Goal: Communication & Community: Share content

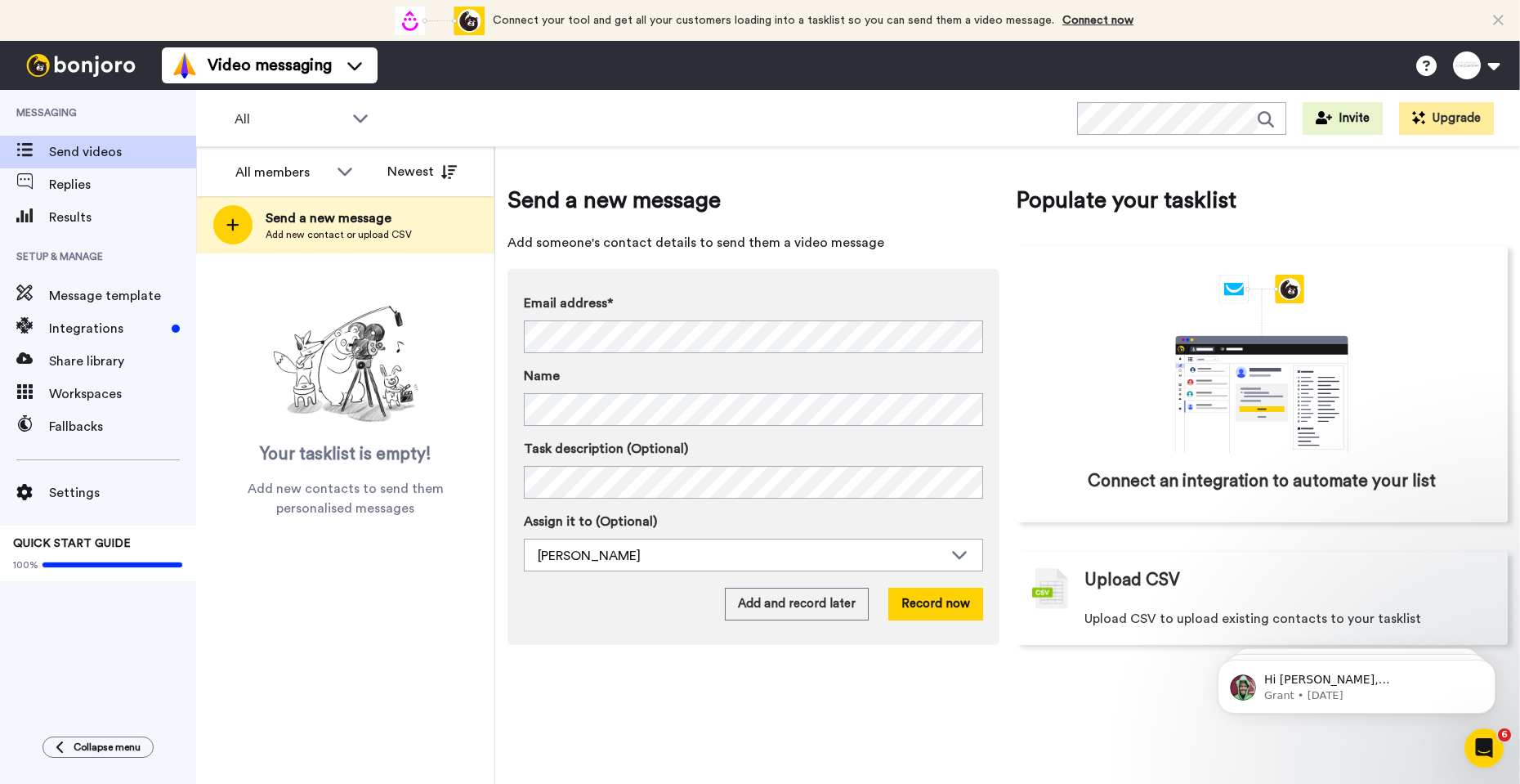
click at [722, 263] on div "Send a new message Add someone's contact details to send them a video message E…" at bounding box center [754, 414] width 492 height 461
click at [948, 604] on button "Record now" at bounding box center [935, 603] width 95 height 32
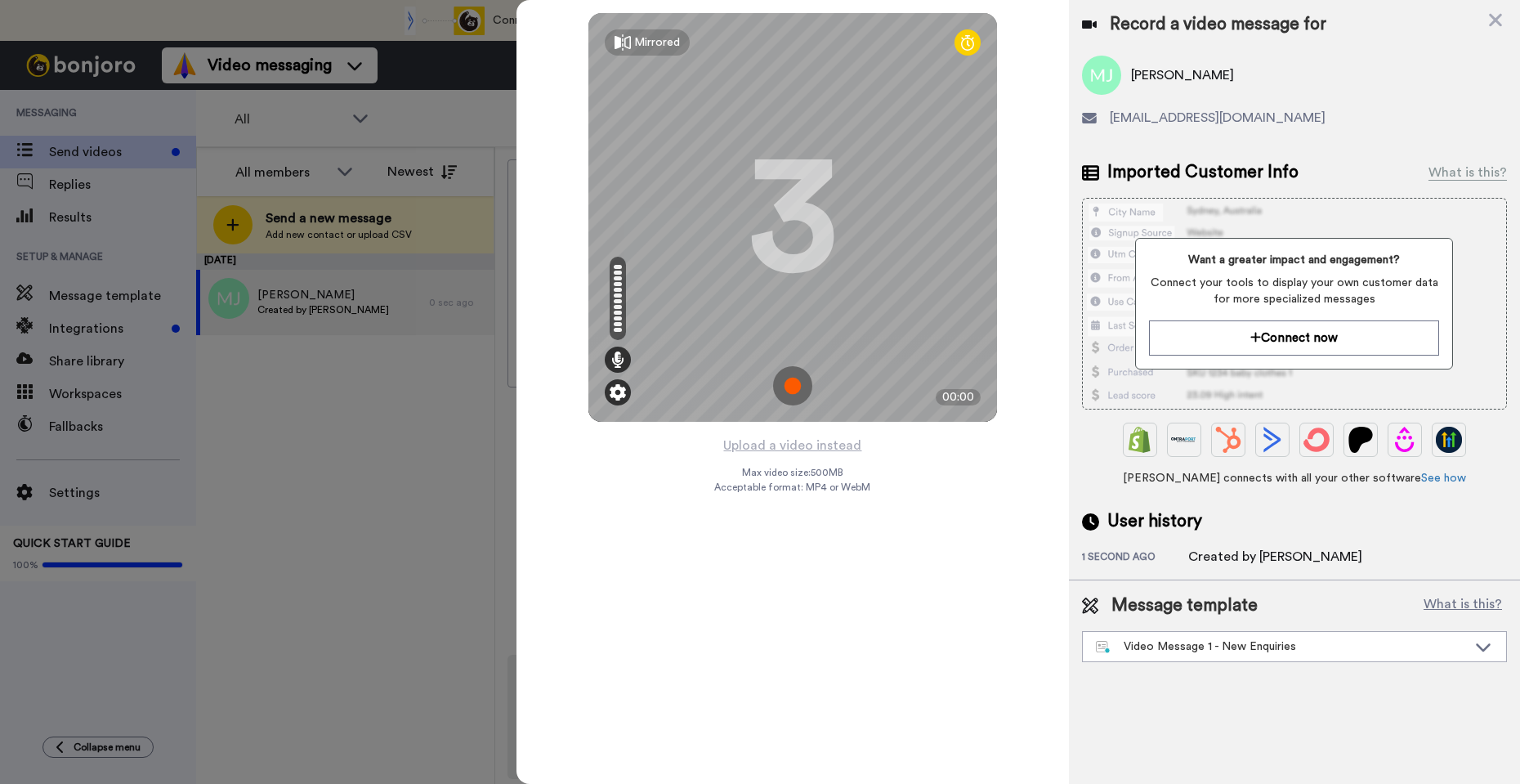
click at [613, 393] on img at bounding box center [618, 392] width 17 height 17
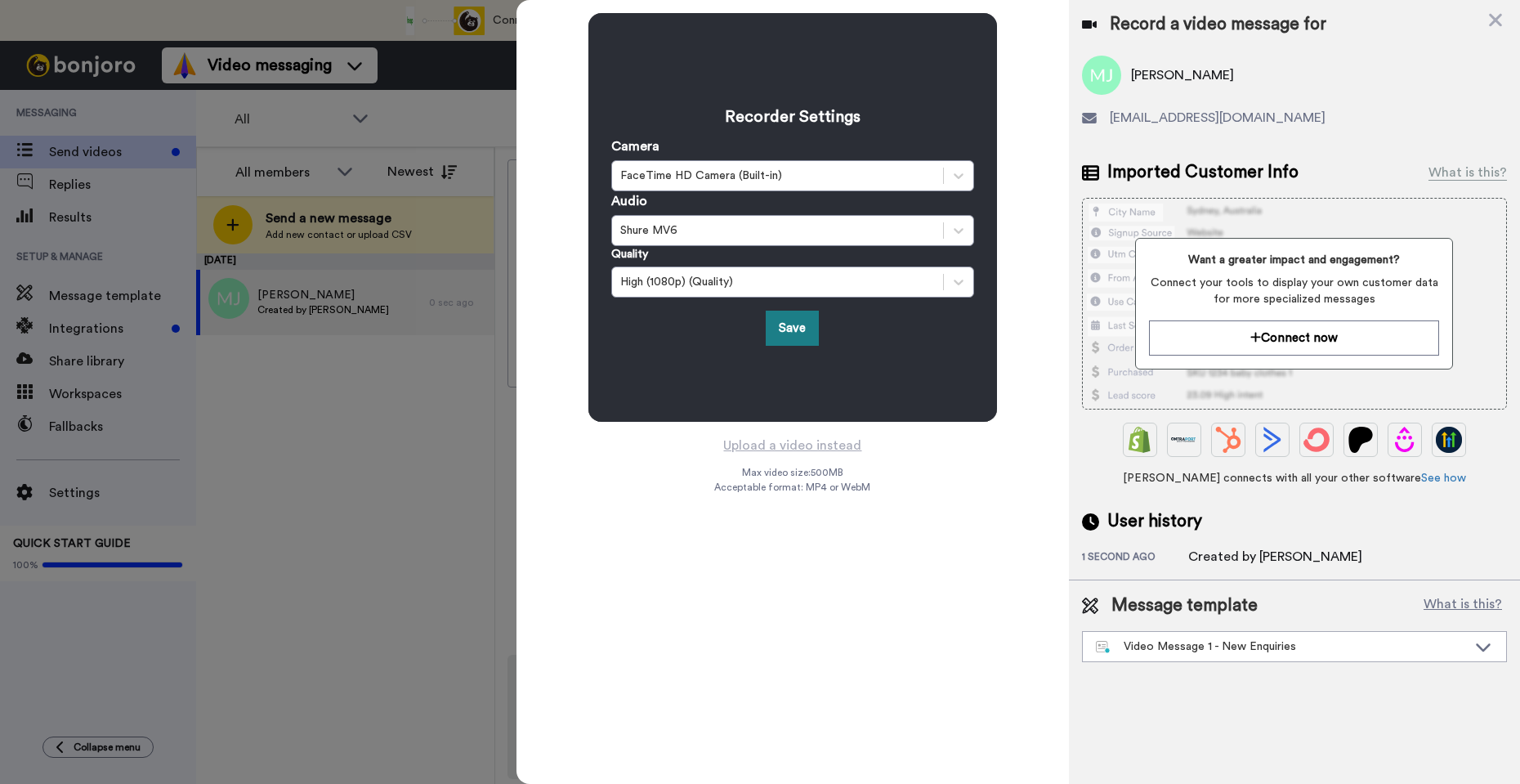
click at [791, 324] on button "Save" at bounding box center [793, 328] width 53 height 35
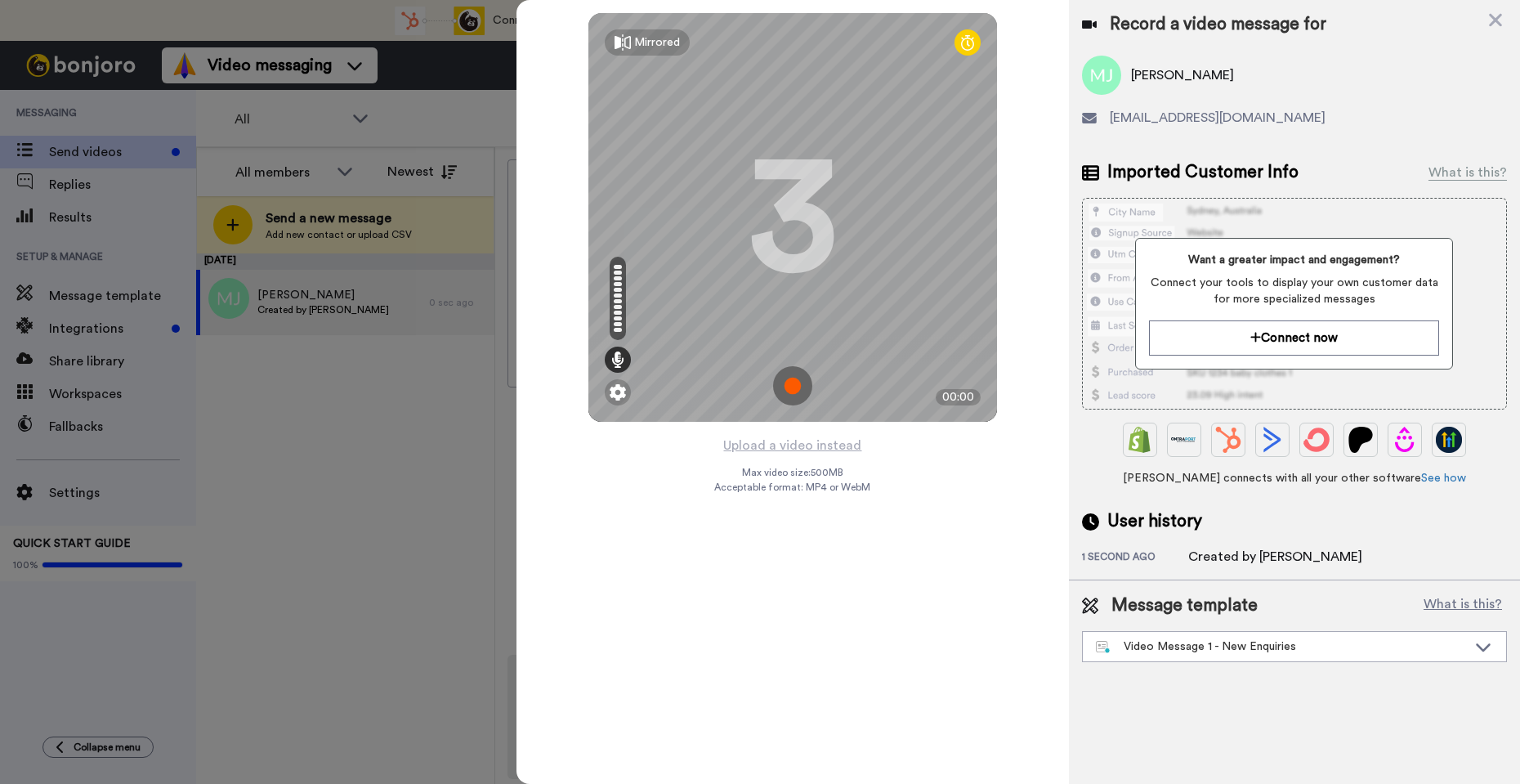
click at [790, 382] on img at bounding box center [793, 386] width 39 height 39
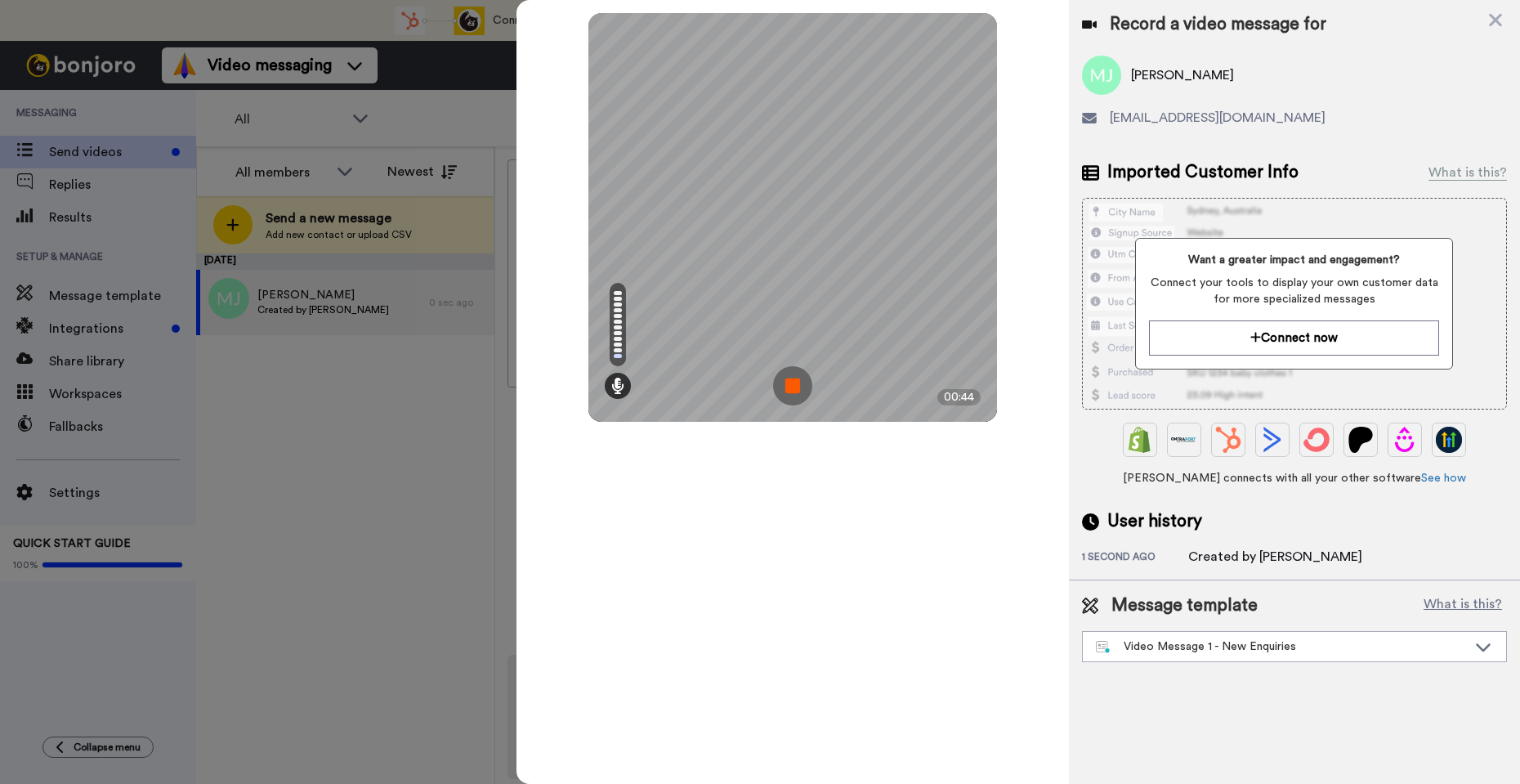
click at [790, 382] on img at bounding box center [793, 386] width 39 height 39
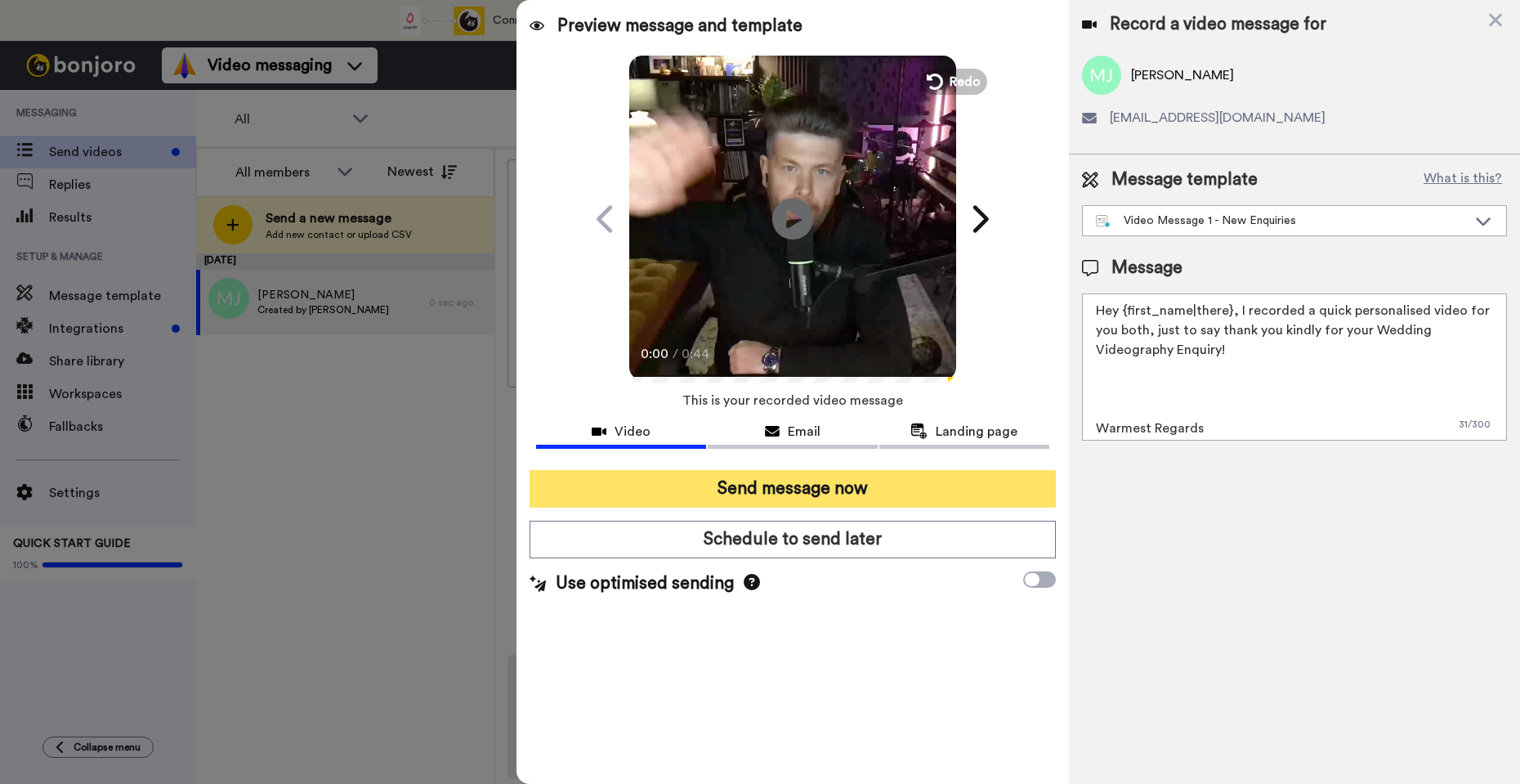
click at [877, 486] on button "Send message now" at bounding box center [792, 488] width 526 height 37
